Goal: Navigation & Orientation: Find specific page/section

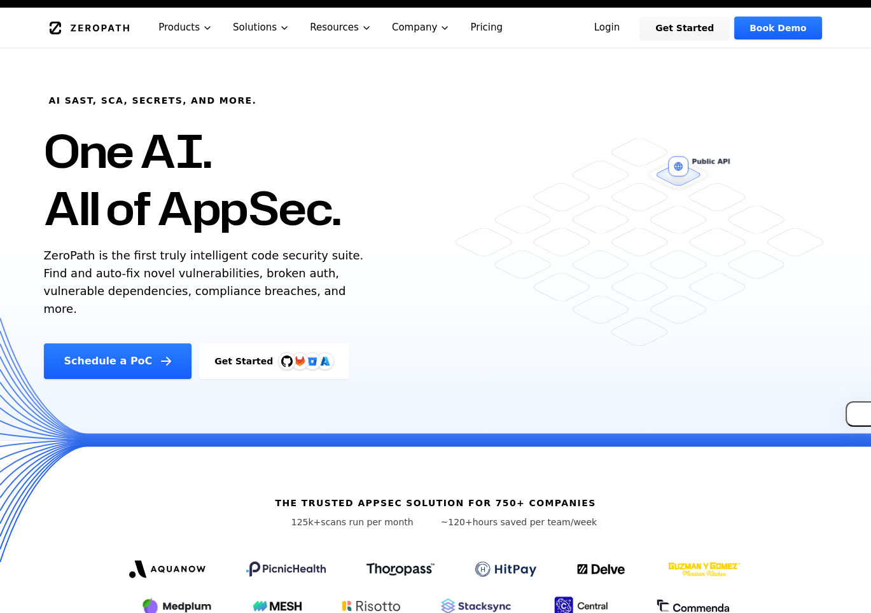
scroll to position [245, 0]
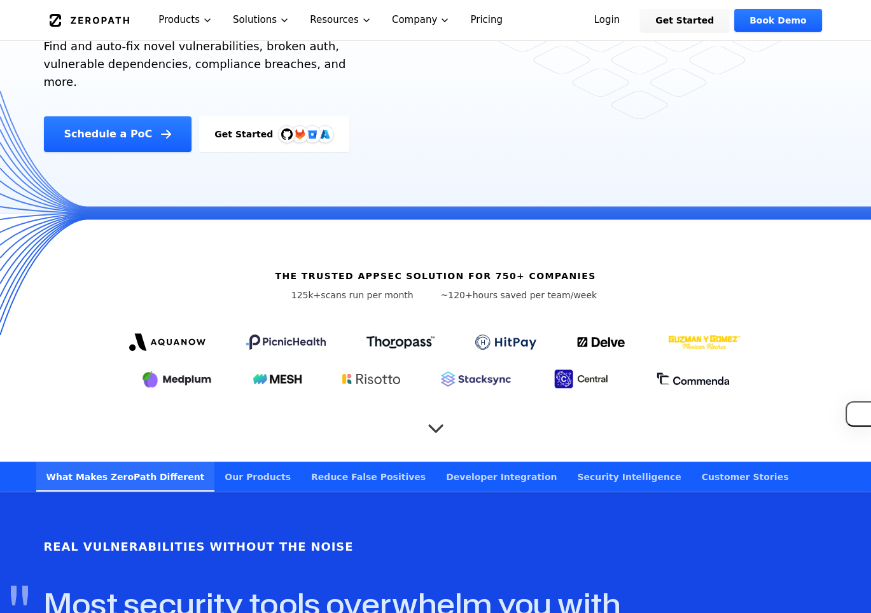
click at [436, 413] on icon "Scroll to next section" at bounding box center [435, 422] width 25 height 25
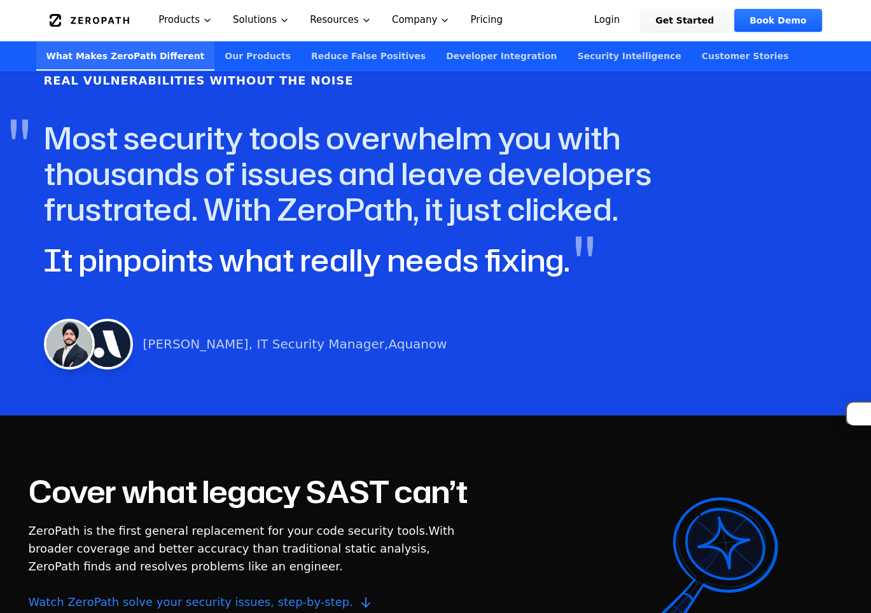
scroll to position [183, 0]
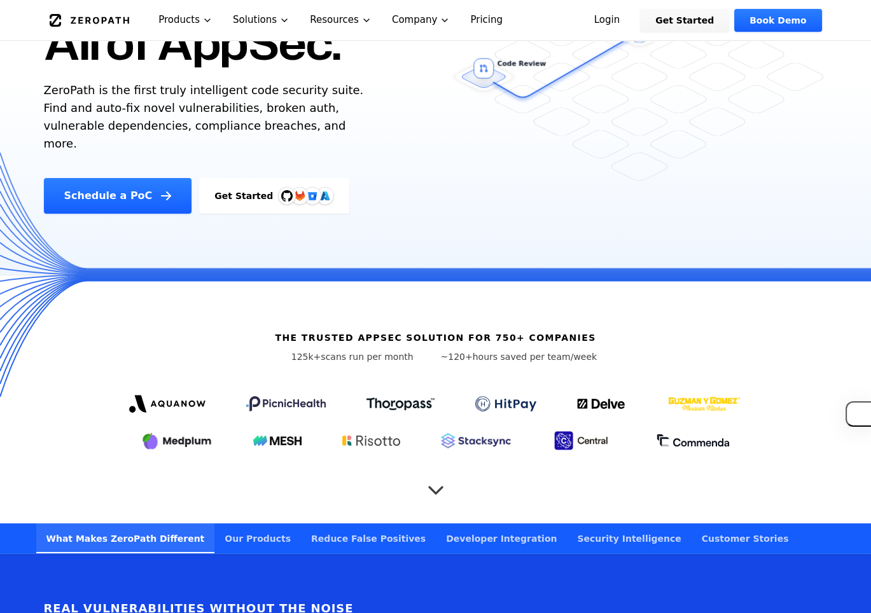
click at [281, 190] on img at bounding box center [286, 195] width 11 height 11
